Goal: Complete application form: Complete application form

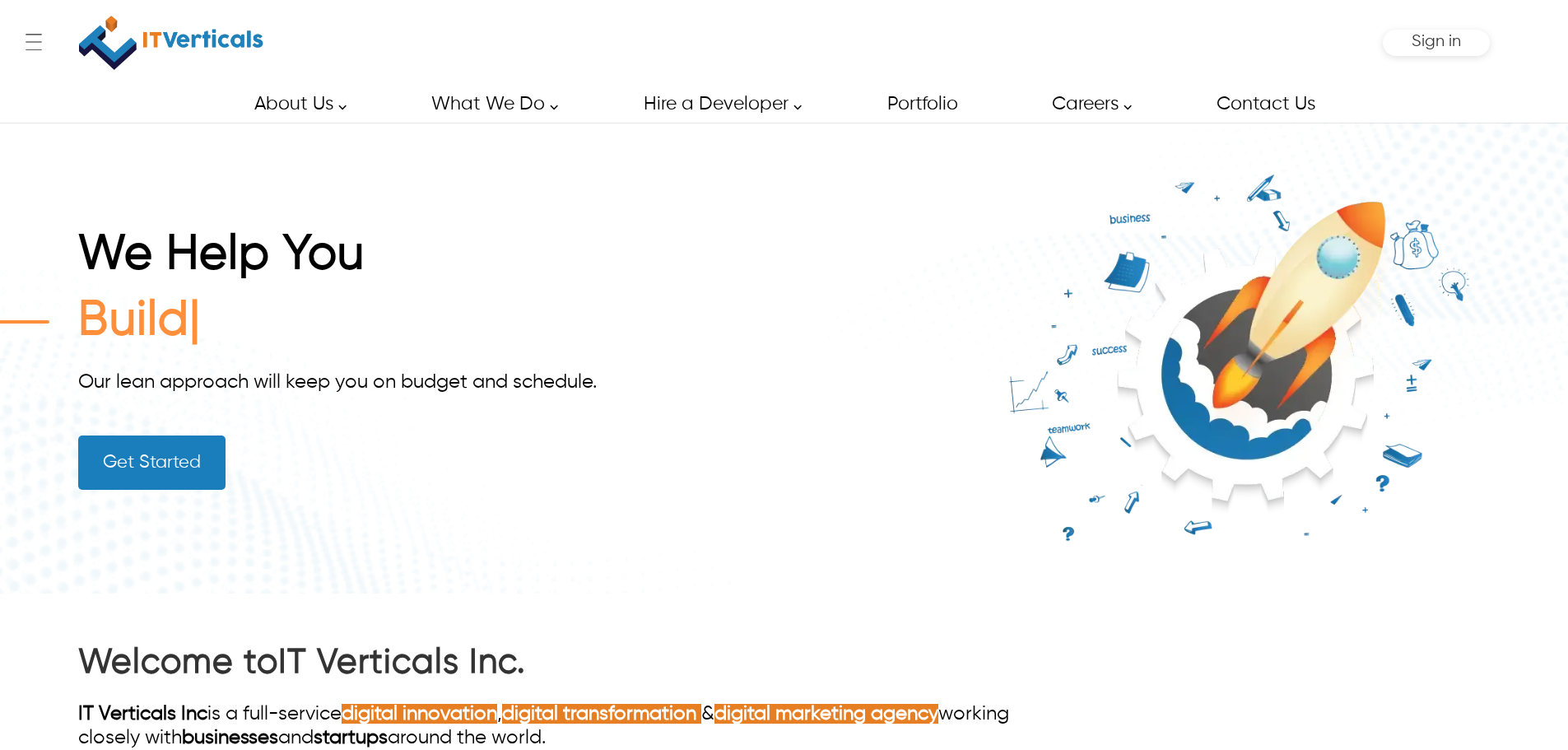
scroll to position [248, 0]
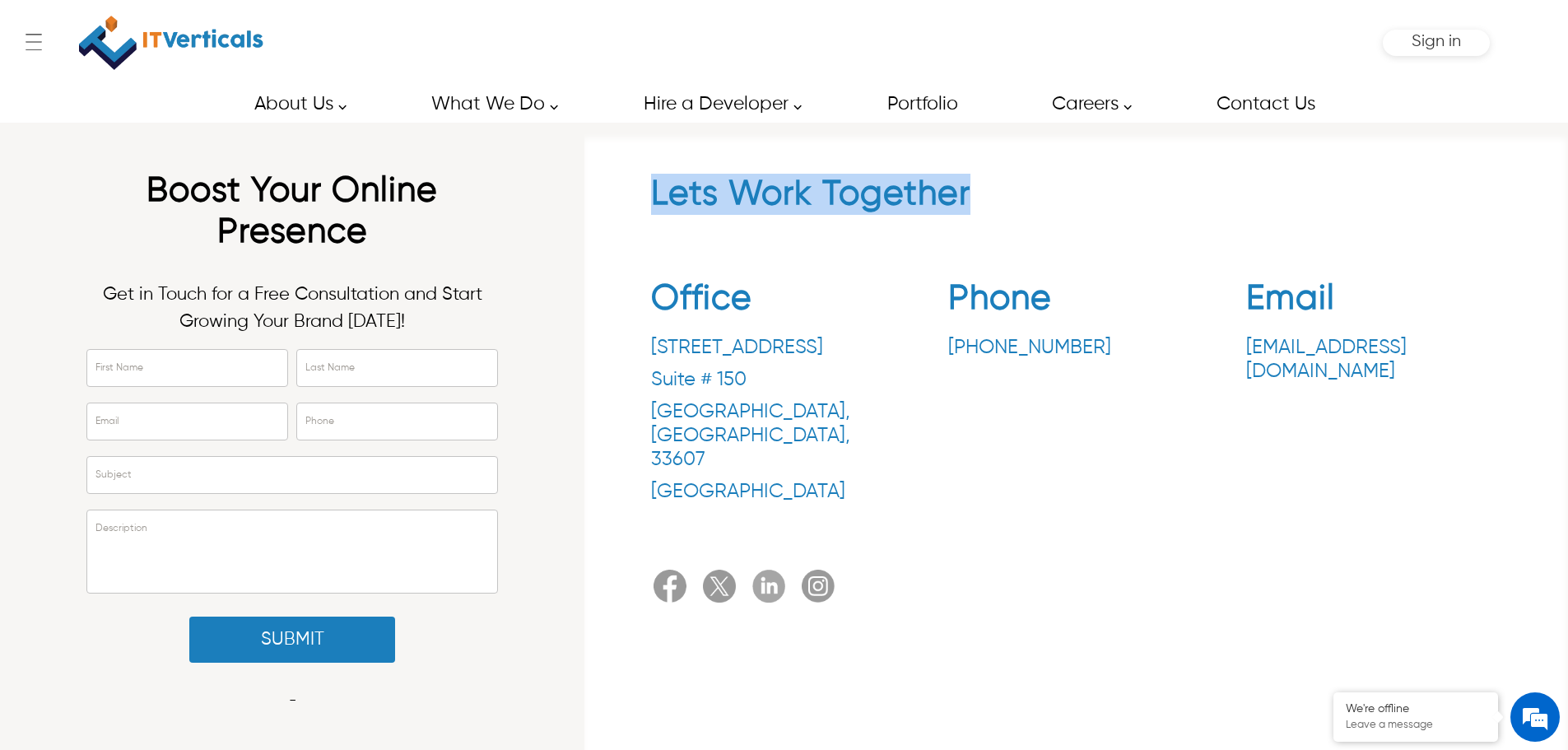
drag, startPoint x: 645, startPoint y: 209, endPoint x: 1283, endPoint y: 198, distance: 638.1
click at [1283, 198] on div "Lets Work Together Office 3030 N Rocky Point Dr. Suite # 150 Tampa , FL , 33607…" at bounding box center [1076, 392] width 967 height 437
click at [887, 198] on h2 "Lets Work Together" at bounding box center [1076, 198] width 850 height 50
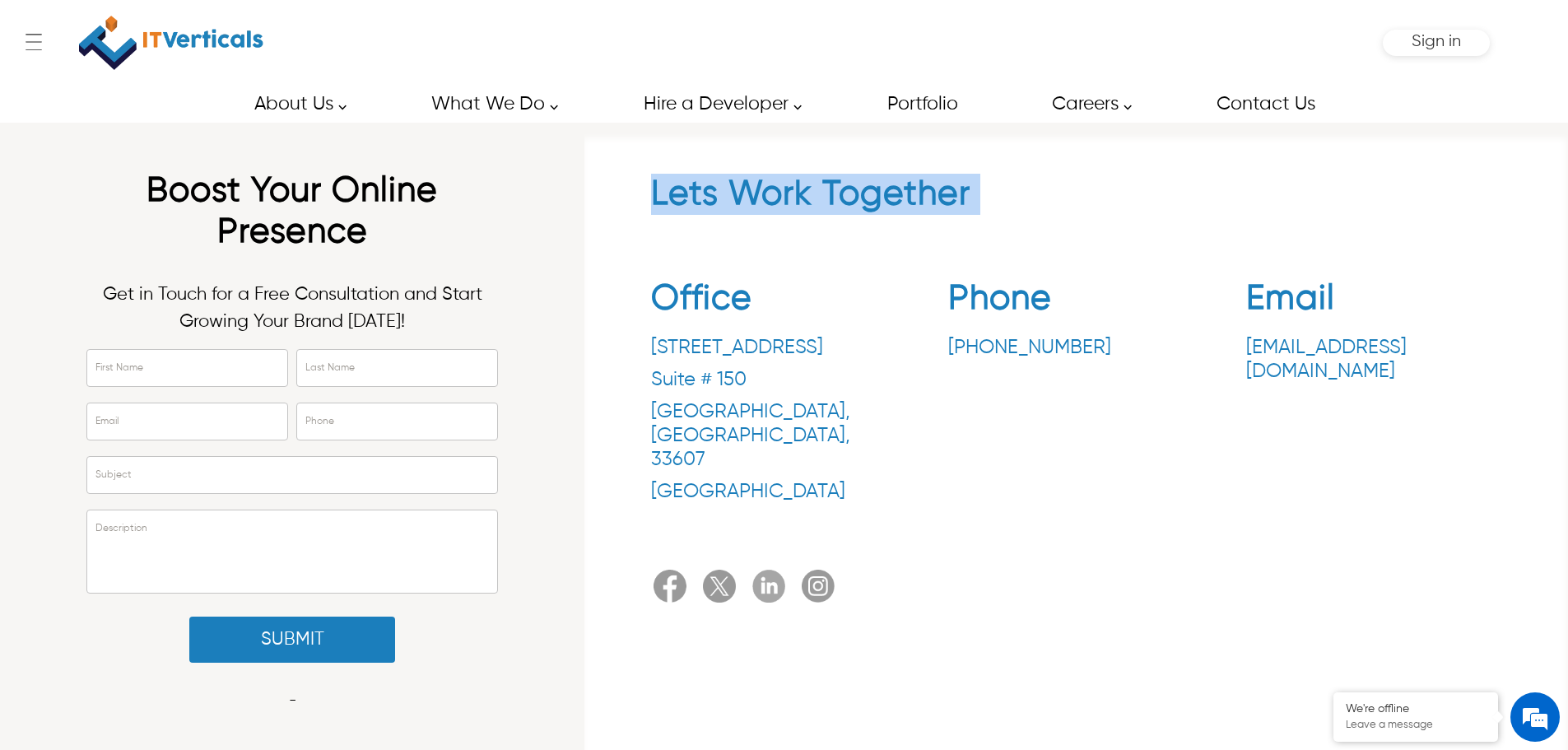
click at [1180, 210] on h2 "Lets Work Together" at bounding box center [1076, 198] width 850 height 50
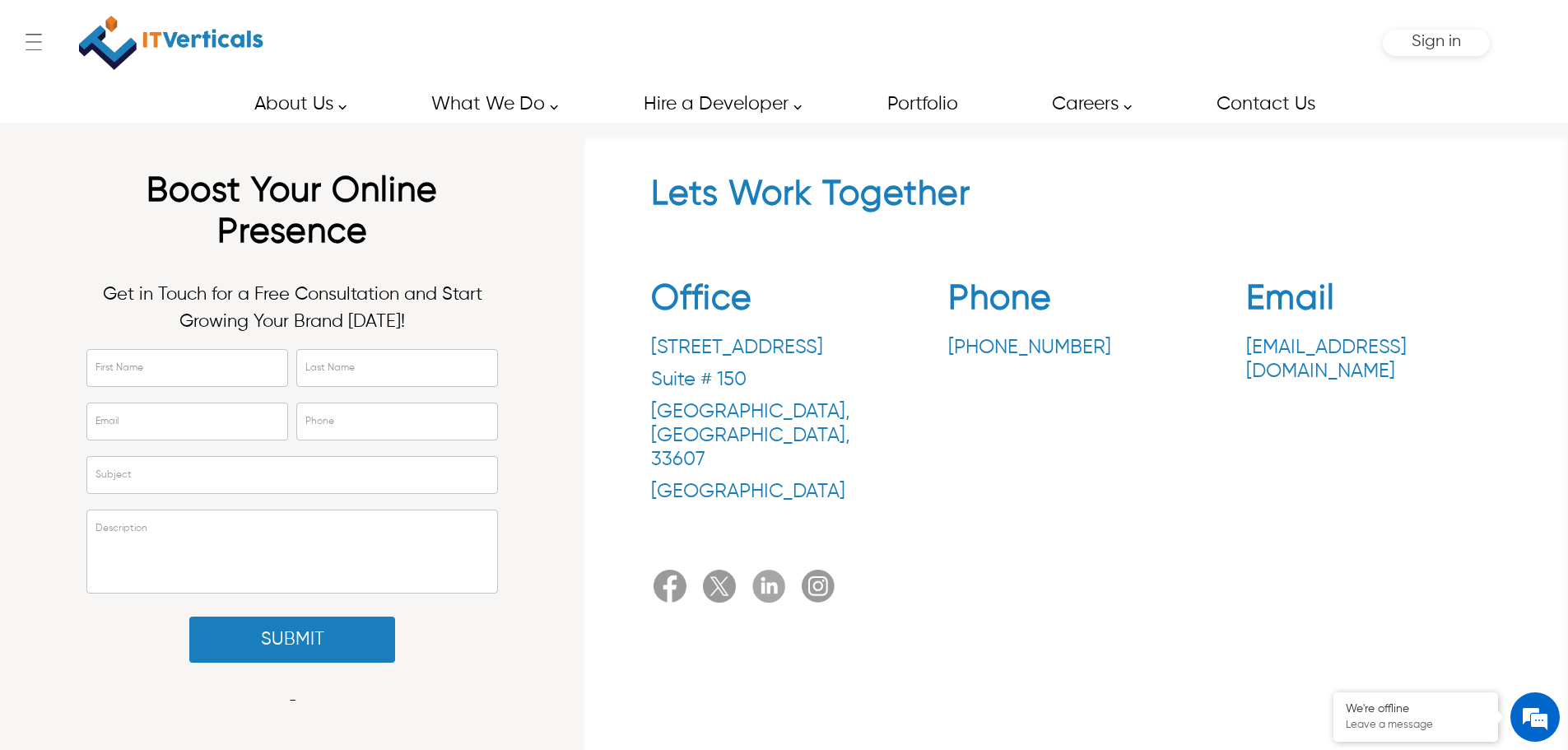
drag, startPoint x: 833, startPoint y: 184, endPoint x: 867, endPoint y: 187, distance: 34.1
click at [840, 184] on h2 "Lets Work Together" at bounding box center [1076, 198] width 850 height 50
click at [867, 187] on h2 "Lets Work Together" at bounding box center [1076, 198] width 850 height 50
click at [868, 188] on h2 "Lets Work Together" at bounding box center [1076, 198] width 850 height 50
click at [723, 213] on h2 "Lets Work Together" at bounding box center [1076, 198] width 850 height 50
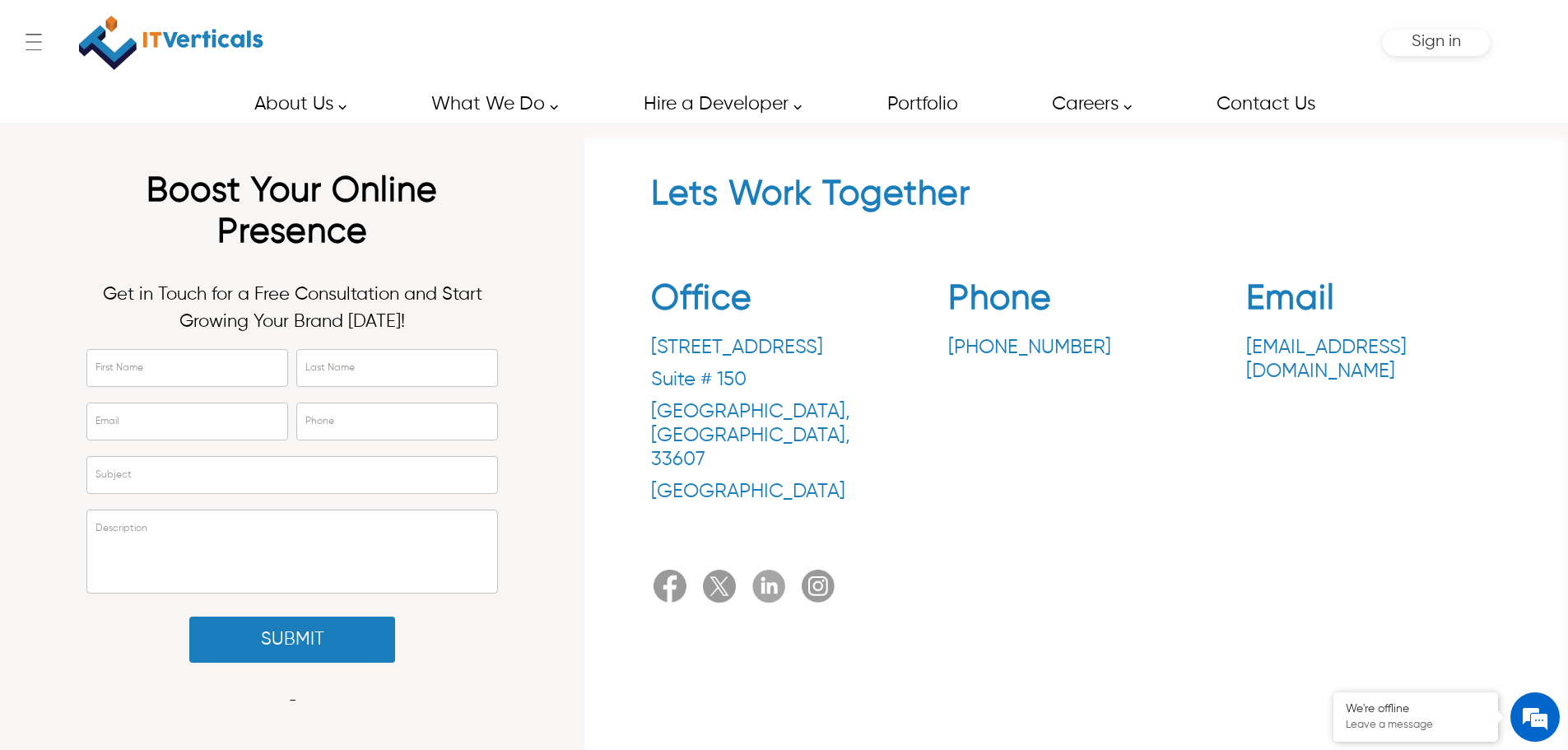
click at [756, 207] on h2 "Lets Work Together" at bounding box center [1076, 198] width 850 height 50
click at [694, 201] on h2 "Lets Work Together" at bounding box center [1076, 198] width 850 height 50
click at [800, 201] on h2 "Lets Work Together" at bounding box center [1076, 198] width 850 height 50
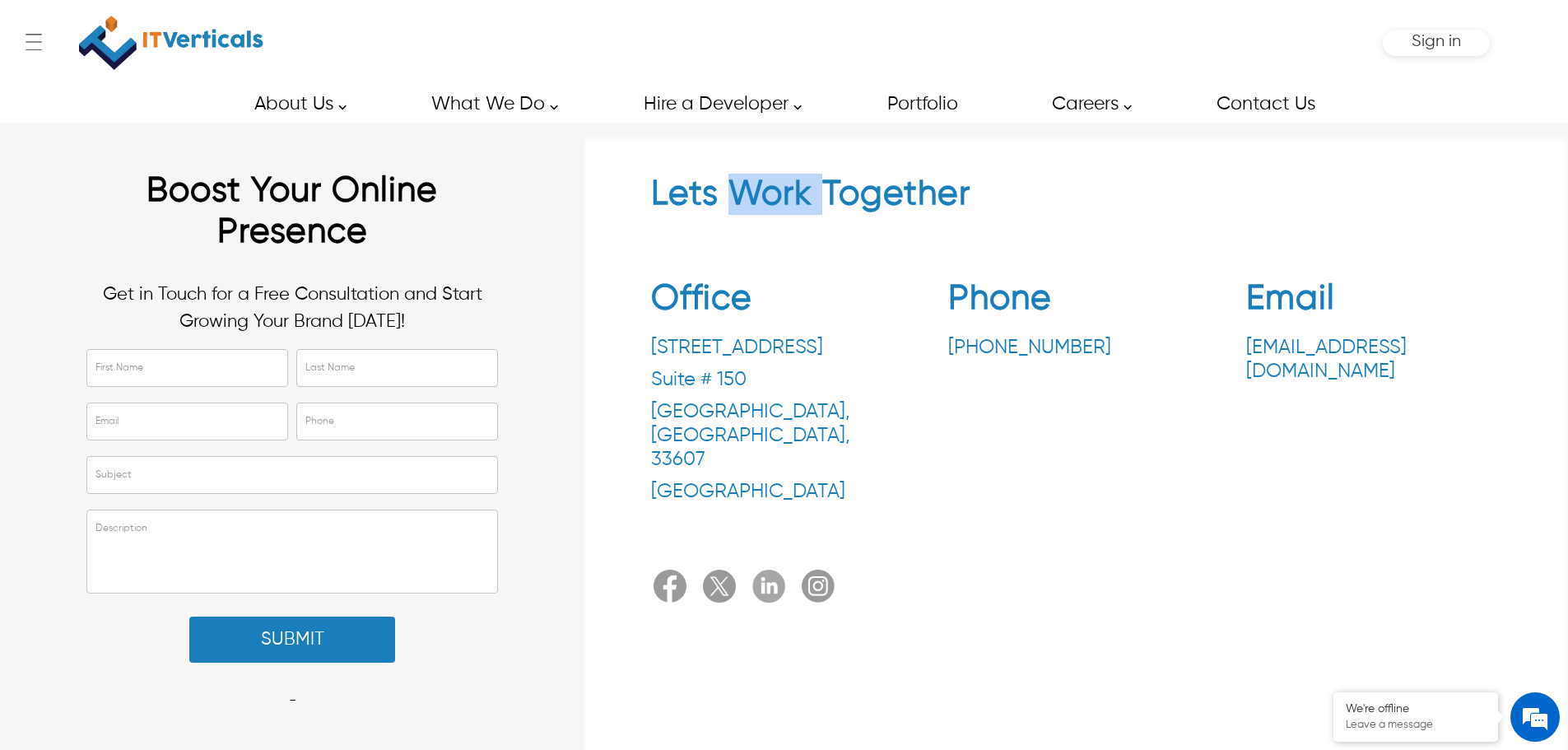
drag, startPoint x: 800, startPoint y: 201, endPoint x: 876, endPoint y: 201, distance: 76.0
click at [802, 201] on h2 "Lets Work Together" at bounding box center [1076, 198] width 850 height 50
click at [876, 201] on h2 "Lets Work Together" at bounding box center [1076, 198] width 850 height 50
click at [770, 205] on h2 "Lets Work Together" at bounding box center [1076, 198] width 850 height 50
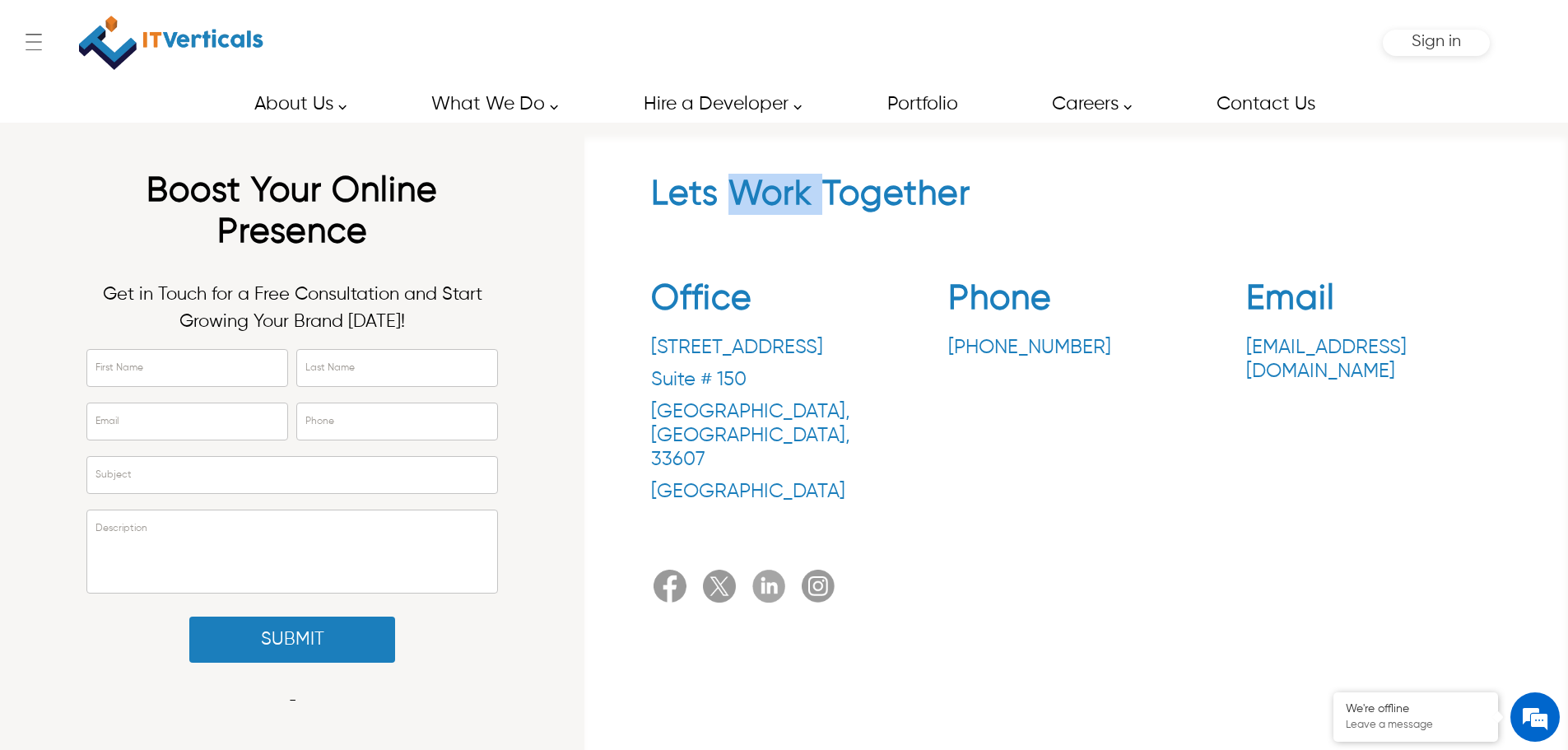
click at [770, 205] on h2 "Lets Work Together" at bounding box center [1076, 198] width 850 height 50
click at [697, 205] on h2 "Lets Work Together" at bounding box center [1076, 198] width 850 height 50
click at [755, 205] on h2 "Lets Work Together" at bounding box center [1076, 198] width 850 height 50
drag, startPoint x: 755, startPoint y: 205, endPoint x: 897, endPoint y: 204, distance: 142.0
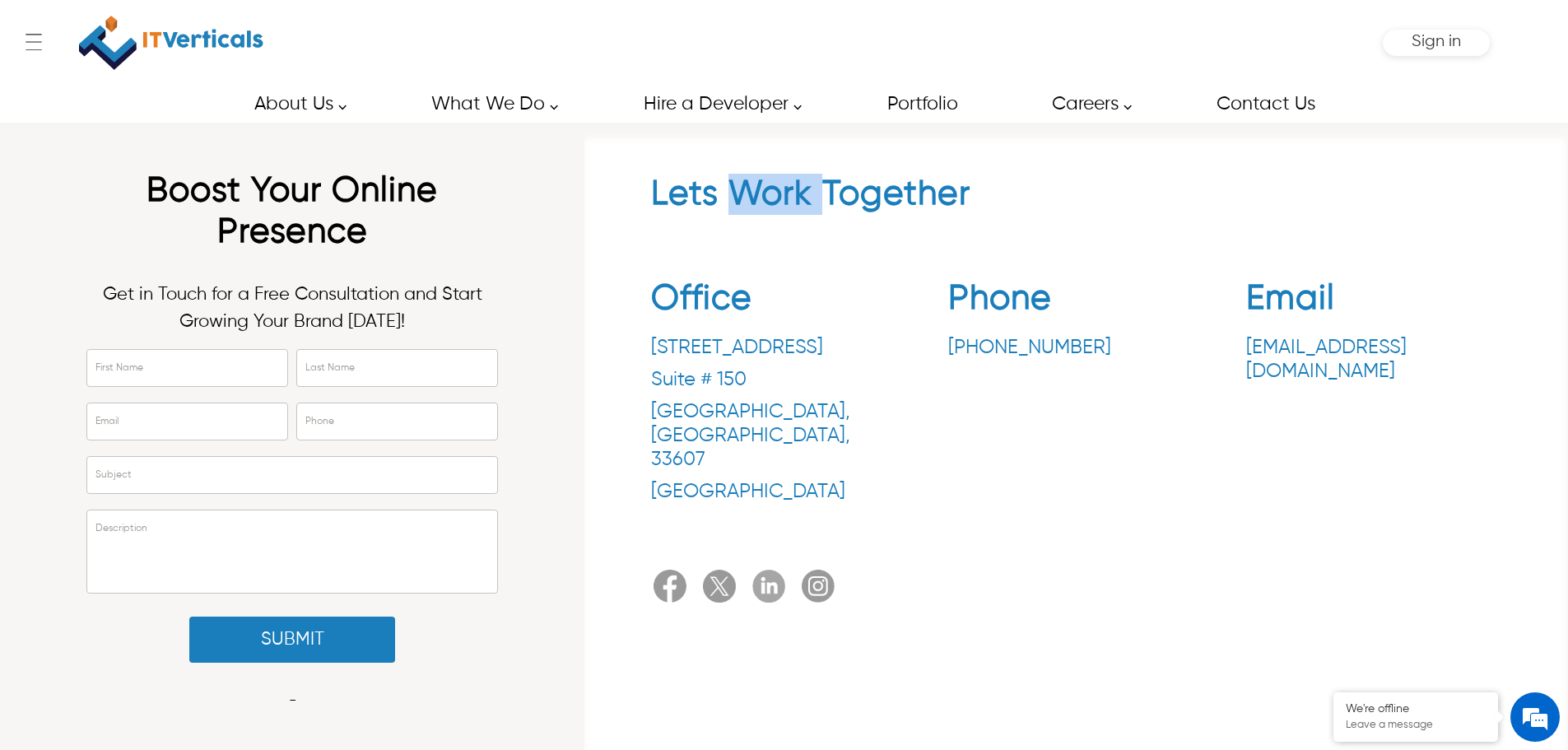
click at [763, 204] on h2 "Lets Work Together" at bounding box center [1076, 198] width 850 height 50
click at [900, 204] on h2 "Lets Work Together" at bounding box center [1076, 198] width 850 height 50
click at [748, 204] on h2 "Lets Work Together" at bounding box center [1076, 198] width 850 height 50
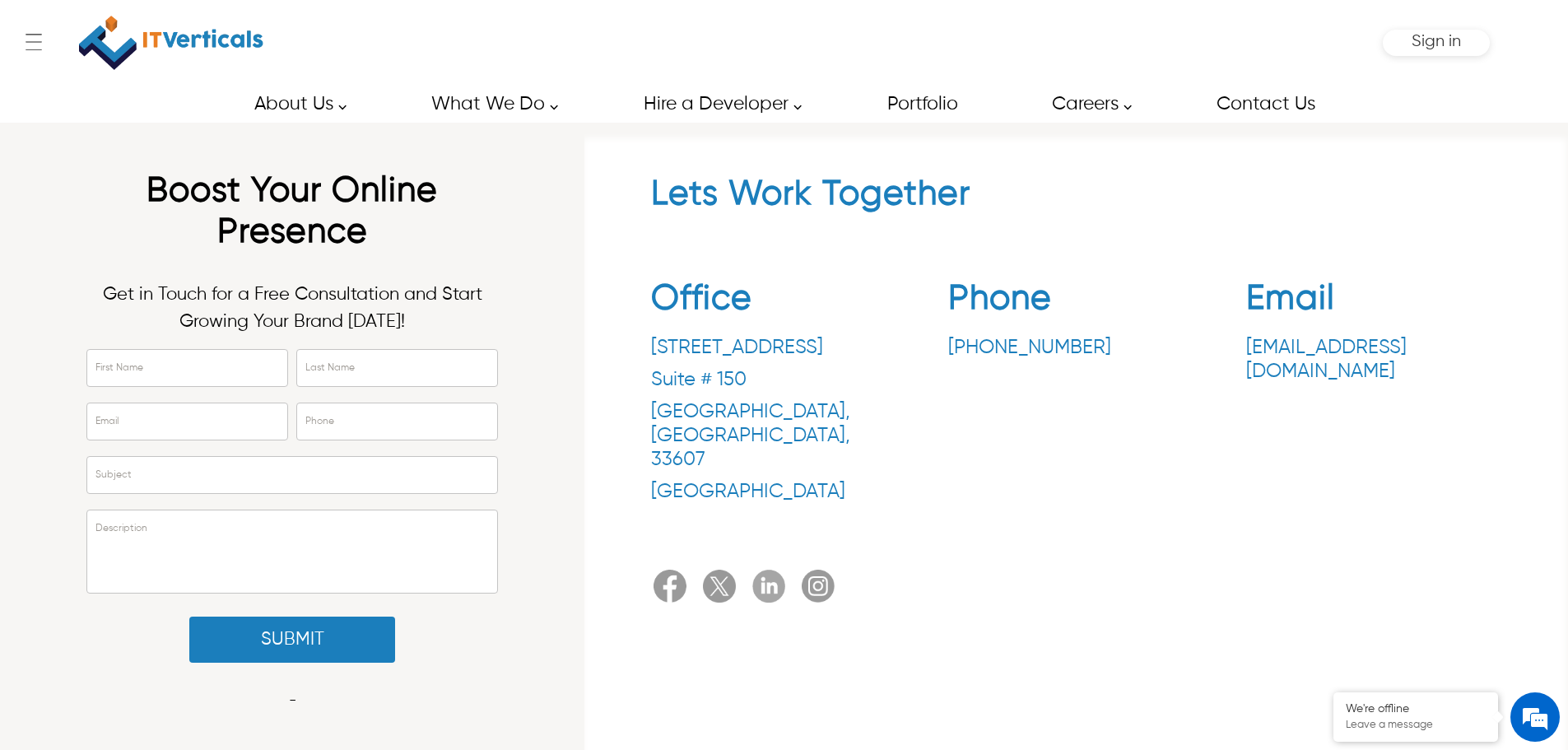
click at [700, 210] on h2 "Lets Work Together" at bounding box center [1076, 198] width 850 height 50
click at [763, 206] on h2 "Lets Work Together" at bounding box center [1076, 198] width 850 height 50
drag, startPoint x: 763, startPoint y: 206, endPoint x: 908, endPoint y: 206, distance: 145.0
click at [774, 206] on h2 "Lets Work Together" at bounding box center [1076, 198] width 850 height 50
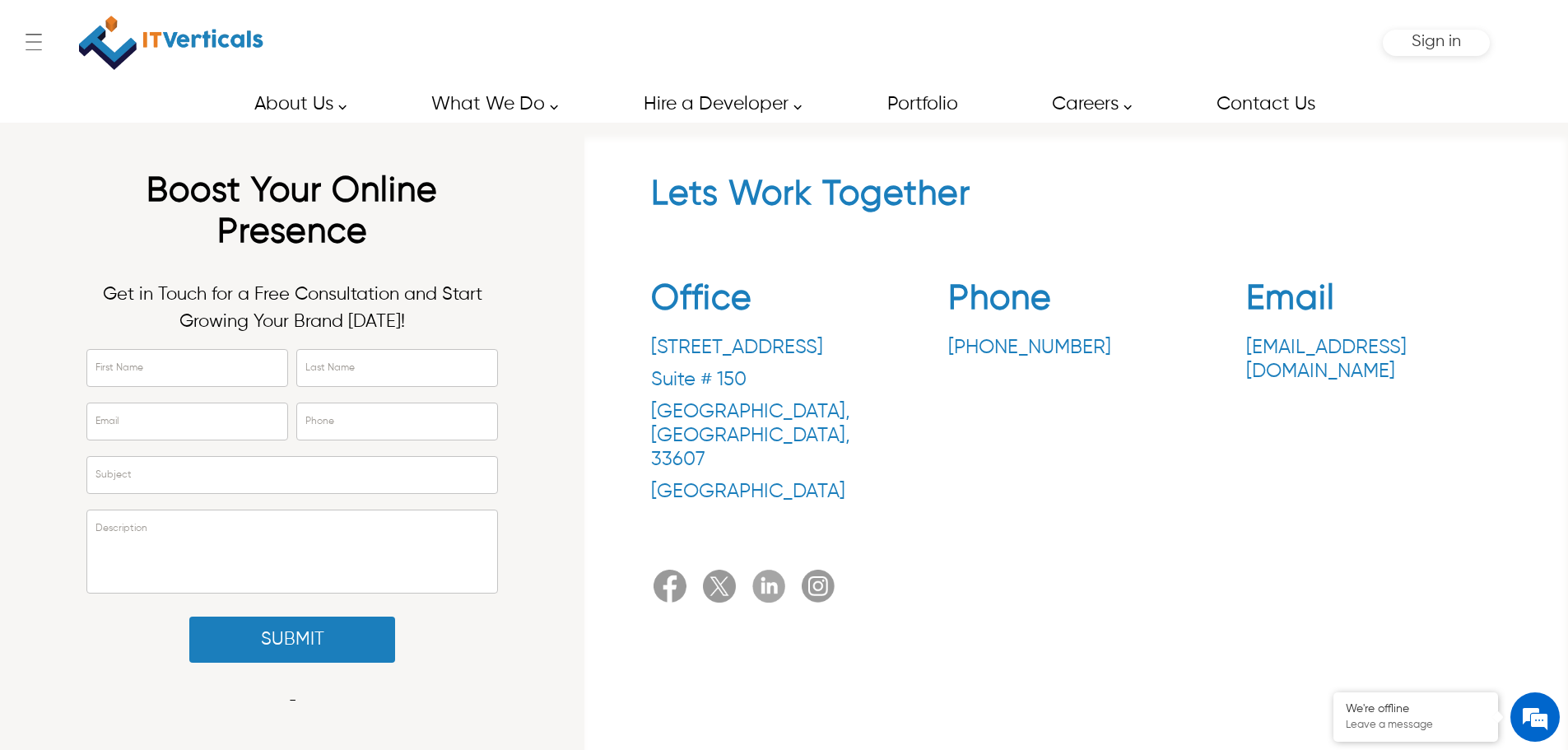
click at [909, 206] on h2 "Lets Work Together" at bounding box center [1076, 198] width 850 height 50
click at [791, 207] on h2 "Lets Work Together" at bounding box center [1076, 198] width 850 height 50
click at [669, 212] on h2 "Lets Work Together" at bounding box center [1076, 198] width 850 height 50
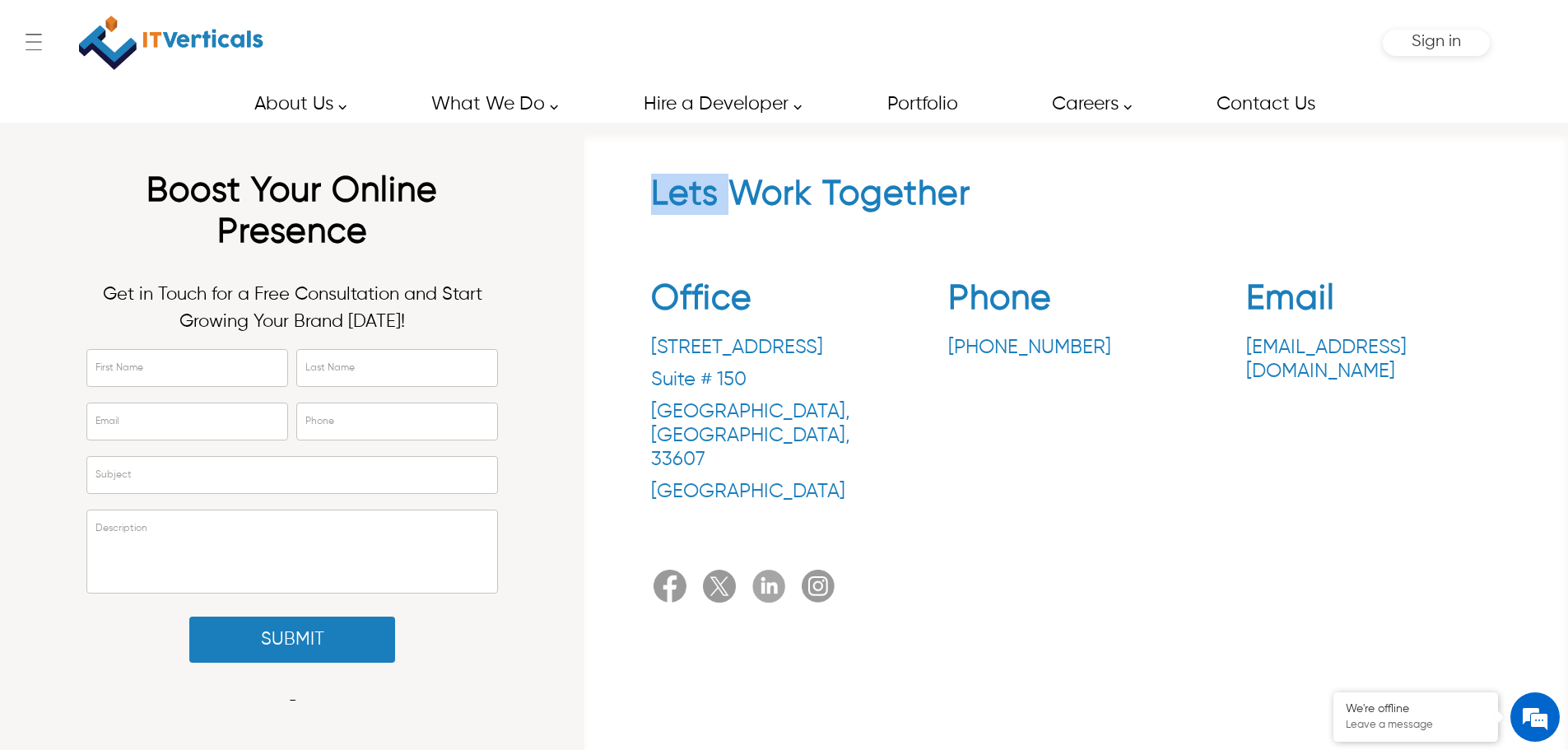
click at [669, 212] on h2 "Lets Work Together" at bounding box center [1076, 198] width 850 height 50
click at [154, 381] on input "First Name" at bounding box center [186, 367] width 200 height 36
type input "****"
click at [335, 378] on input "Last Name" at bounding box center [396, 367] width 200 height 36
type input "*****"
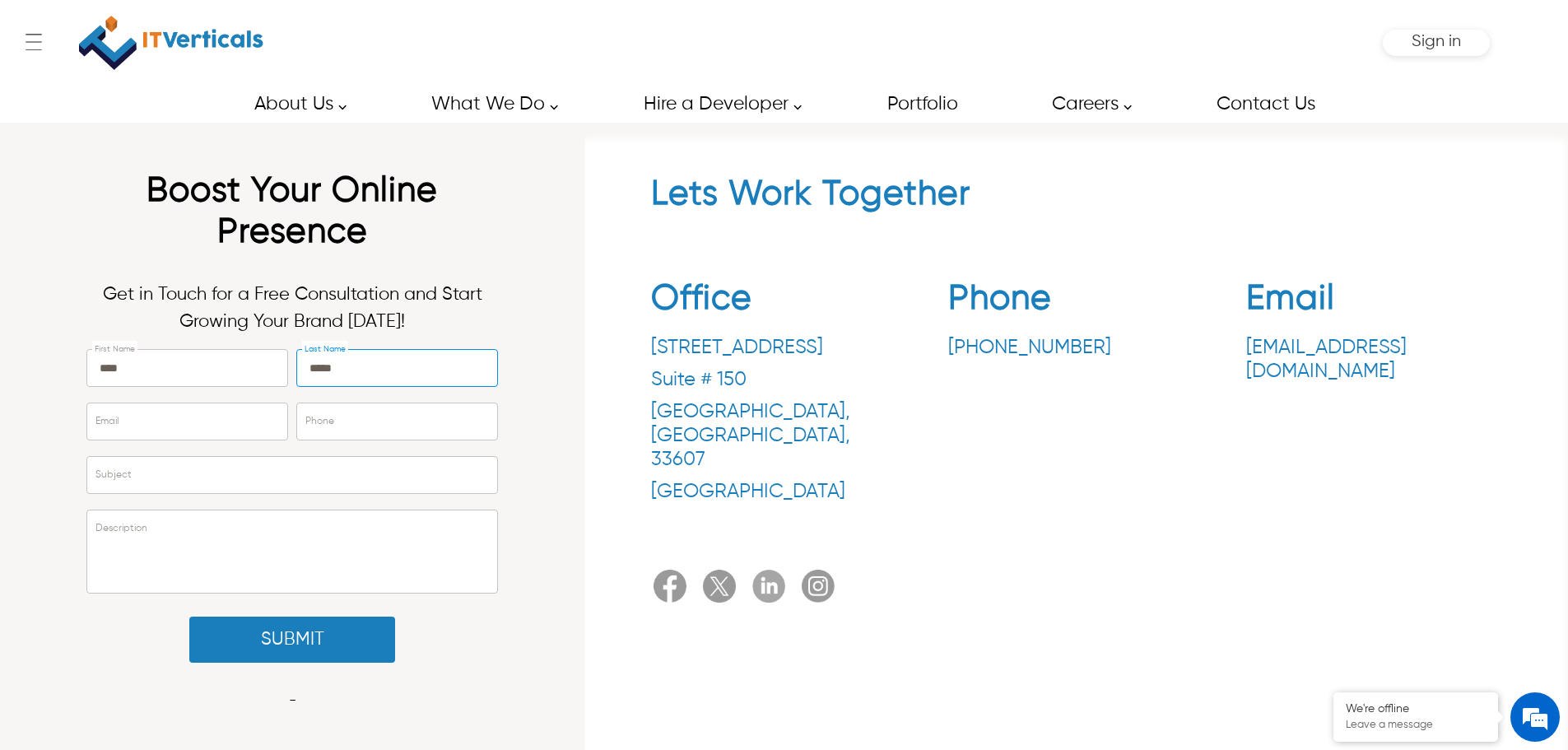
click at [224, 442] on div "Email" at bounding box center [186, 424] width 201 height 54
click at [225, 438] on input "Email" at bounding box center [186, 421] width 200 height 36
type input "**********"
click at [348, 420] on input "Phone" at bounding box center [396, 421] width 200 height 36
type input "**********"
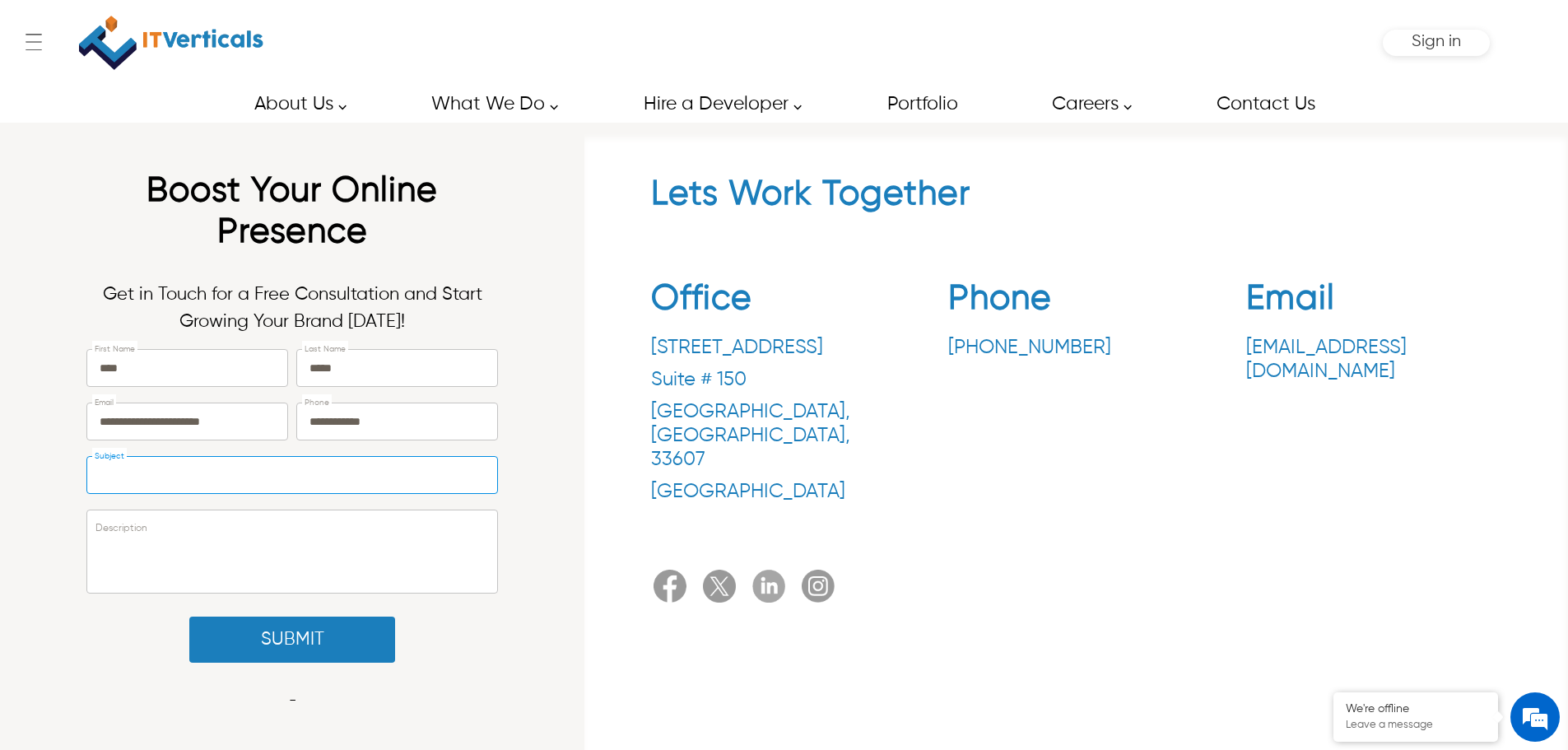
click at [204, 483] on input "Subject" at bounding box center [292, 475] width 410 height 36
click at [183, 534] on textarea "Description" at bounding box center [292, 552] width 410 height 82
type textarea "*"
click at [250, 414] on input "**********" at bounding box center [186, 421] width 200 height 36
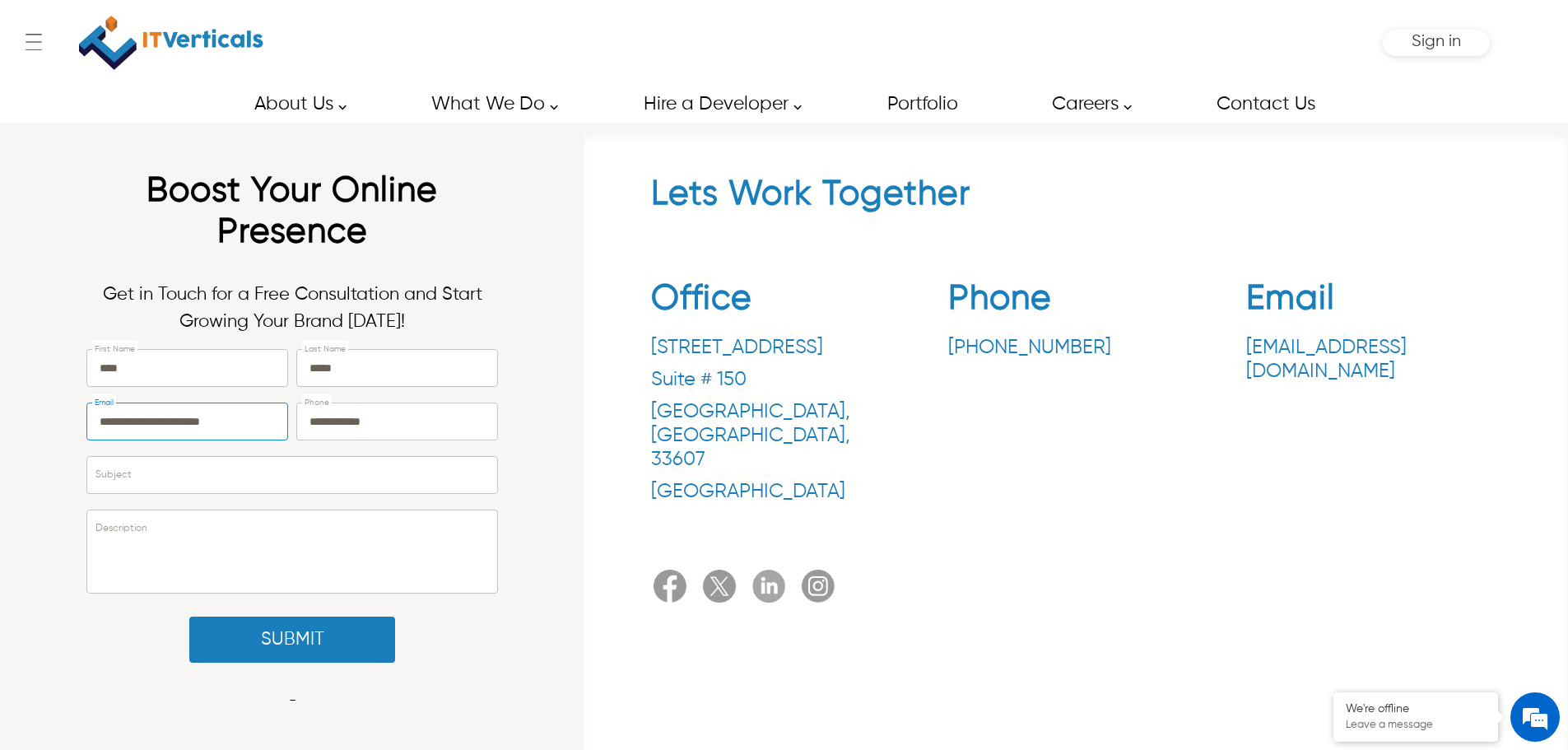
click at [250, 414] on input "**********" at bounding box center [186, 421] width 200 height 36
click at [344, 417] on input "**********" at bounding box center [396, 421] width 200 height 36
click at [344, 369] on input "*****" at bounding box center [396, 367] width 200 height 36
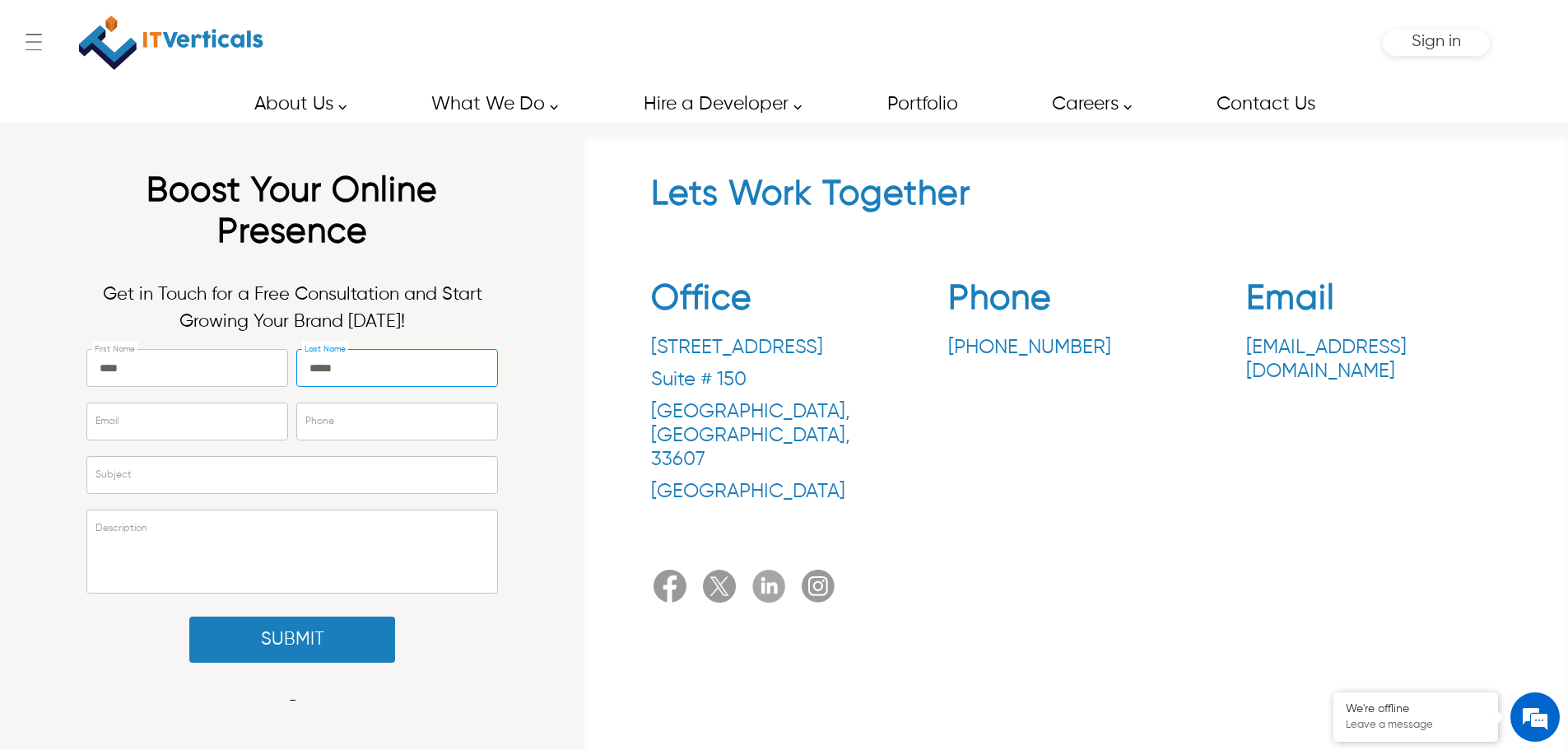
click at [344, 368] on input "*****" at bounding box center [396, 367] width 200 height 36
click at [135, 376] on input "****" at bounding box center [186, 367] width 200 height 36
click at [114, 317] on p "Get in Touch for a Free Consultation and Start Growing Your Brand Today!" at bounding box center [291, 309] width 411 height 55
click at [117, 301] on p "Get in Touch for a Free Consultation and Start Growing Your Brand Today!" at bounding box center [291, 309] width 411 height 55
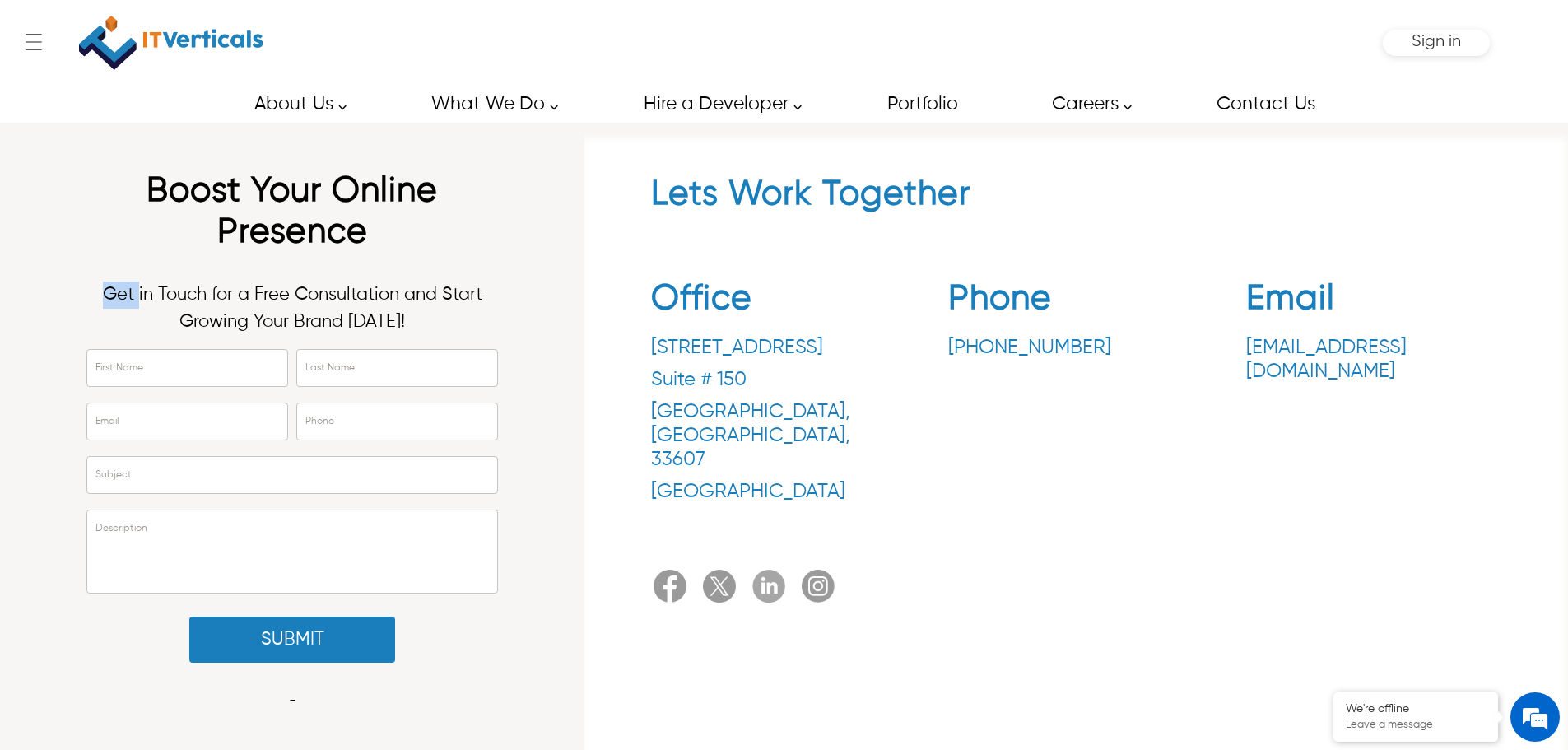
click at [117, 301] on p "Get in Touch for a Free Consultation and Start Growing Your Brand Today!" at bounding box center [291, 309] width 411 height 55
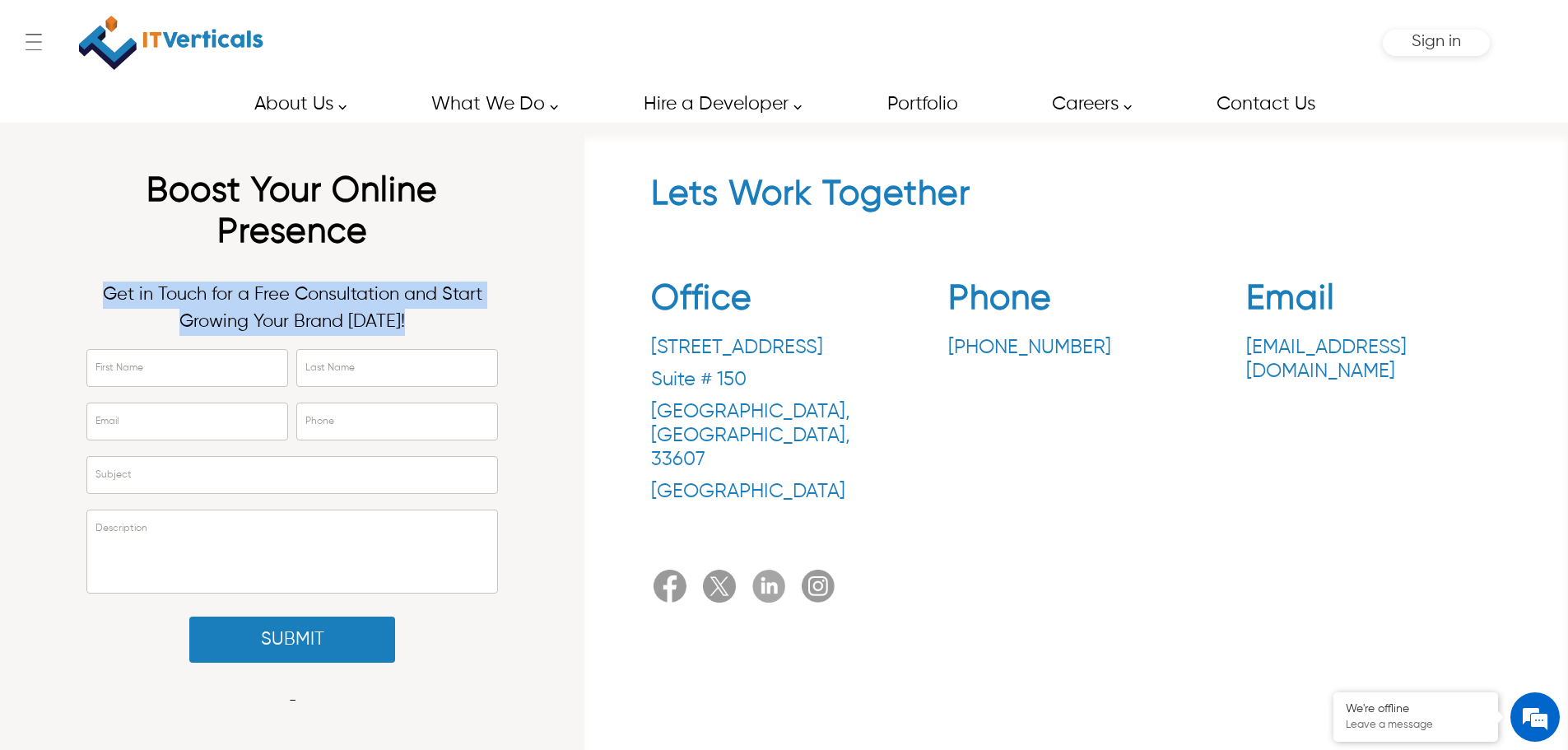
click at [117, 301] on p "Get in Touch for a Free Consultation and Start Growing Your Brand Today!" at bounding box center [291, 309] width 411 height 55
click at [345, 311] on p "Get in Touch for a Free Consultation and Start Growing Your Brand Today!" at bounding box center [291, 309] width 411 height 55
